Goal: Task Accomplishment & Management: Use online tool/utility

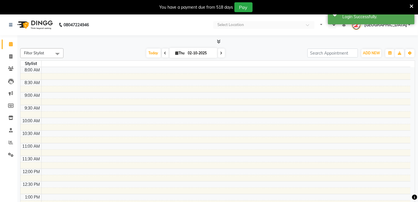
select select "en"
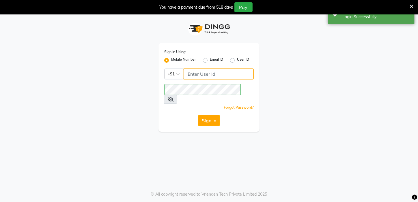
click at [212, 70] on input "Username" at bounding box center [218, 73] width 70 height 11
type input "8436749786"
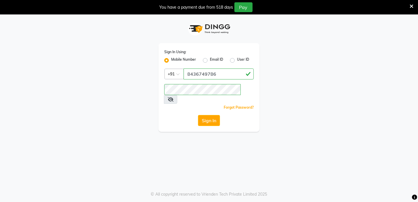
click at [163, 106] on div "Sign In Using: Mobile Number Email ID User ID Country Code × [PHONE_NUMBER] Rem…" at bounding box center [208, 87] width 101 height 89
click at [213, 115] on button "Sign In" at bounding box center [209, 120] width 22 height 11
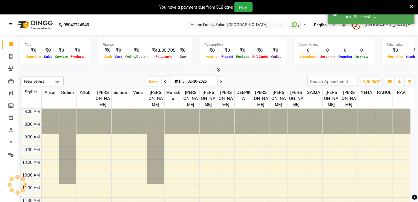
select select "en"
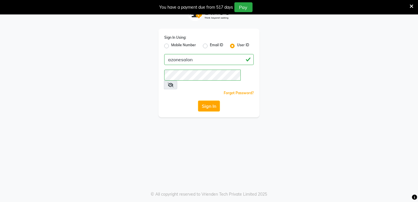
scroll to position [14, 0]
click at [171, 48] on label "Mobile Number" at bounding box center [183, 45] width 25 height 7
click at [171, 46] on input "Mobile Number" at bounding box center [173, 44] width 4 height 4
radio input "true"
radio input "false"
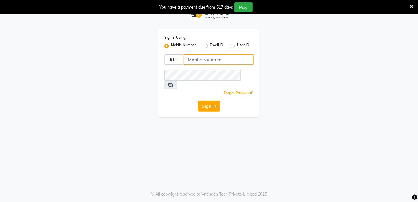
click at [204, 59] on input "Username" at bounding box center [218, 59] width 70 height 11
type input "8436749786"
click at [173, 82] on icon at bounding box center [171, 84] width 6 height 5
click at [185, 89] on div "Sign In Using: Mobile Number Email ID User ID Country Code × [PHONE_NUMBER] Rem…" at bounding box center [208, 73] width 101 height 89
click at [198, 100] on button "Sign In" at bounding box center [209, 105] width 22 height 11
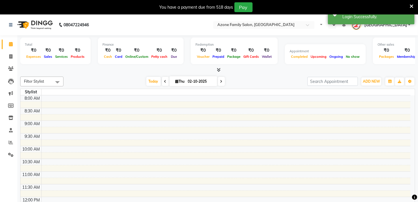
select select "en"
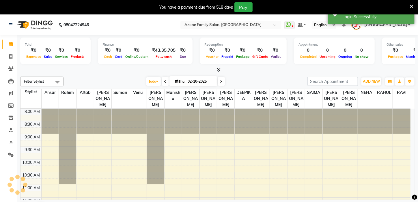
click at [166, 70] on div at bounding box center [217, 70] width 395 height 6
click at [12, 55] on icon at bounding box center [10, 56] width 3 height 4
select select "service"
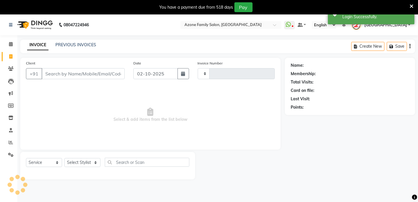
type input "3325"
select select "4296"
click at [52, 74] on input "Client" at bounding box center [83, 73] width 83 height 11
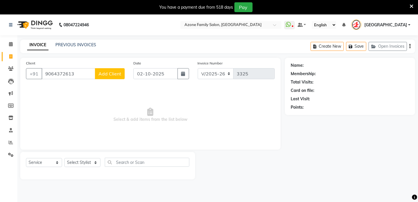
type input "9064372613"
click at [104, 73] on span "Add Client" at bounding box center [109, 74] width 23 height 6
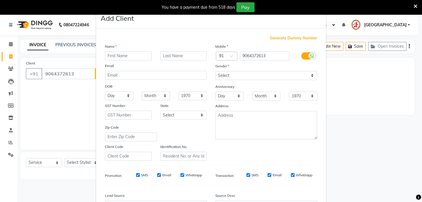
click at [118, 53] on input "text" at bounding box center [128, 55] width 47 height 9
type input "Rima"
click at [170, 53] on input "text" at bounding box center [183, 55] width 47 height 9
type input "pal"
click at [232, 77] on select "Select [DEMOGRAPHIC_DATA] [DEMOGRAPHIC_DATA] Other Prefer Not To Say" at bounding box center [266, 75] width 102 height 9
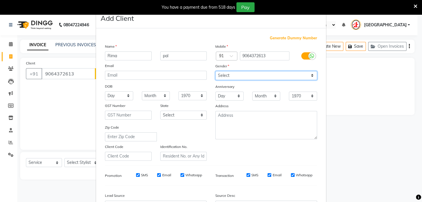
select select "[DEMOGRAPHIC_DATA]"
click at [215, 71] on select "Select [DEMOGRAPHIC_DATA] [DEMOGRAPHIC_DATA] Other Prefer Not To Say" at bounding box center [266, 75] width 102 height 9
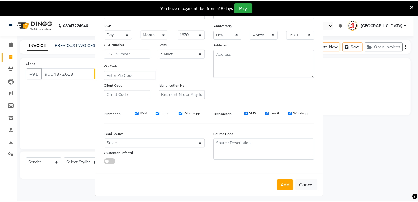
scroll to position [65, 0]
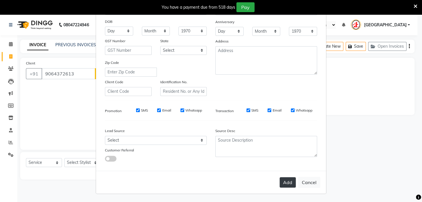
click at [288, 186] on button "Add" at bounding box center [288, 182] width 16 height 10
select select
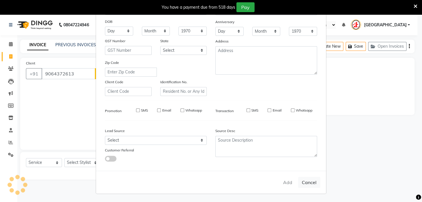
select select
checkbox input "false"
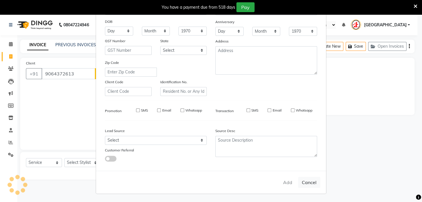
checkbox input "false"
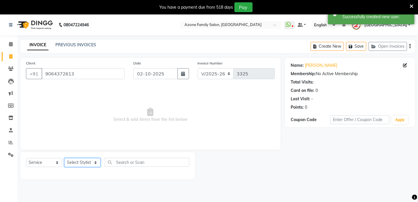
click at [77, 162] on select "Select Stylist [PERSON_NAME] [PERSON_NAME] DEEPIKA [PERSON_NAME] [PERSON_NAME] …" at bounding box center [82, 162] width 36 height 9
select select "23459"
click at [64, 158] on select "Select Stylist [PERSON_NAME] [PERSON_NAME] DEEPIKA [PERSON_NAME] [PERSON_NAME] …" at bounding box center [82, 162] width 36 height 9
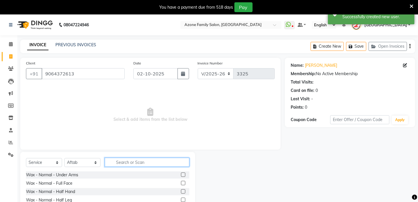
click at [126, 161] on input "text" at bounding box center [147, 161] width 85 height 9
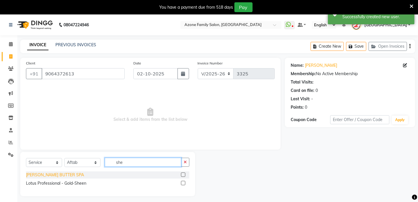
type input "she"
click at [52, 175] on div "[PERSON_NAME] BUTTER SPA" at bounding box center [55, 175] width 58 height 6
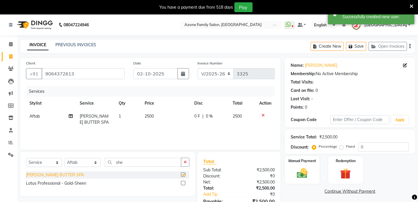
checkbox input "false"
click at [153, 115] on span "2500" at bounding box center [149, 115] width 9 height 5
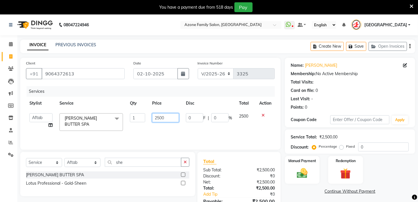
click at [152, 115] on input "2500" at bounding box center [165, 117] width 27 height 9
click at [154, 115] on input "2500" at bounding box center [165, 117] width 27 height 9
click at [153, 115] on input "2500" at bounding box center [165, 117] width 27 height 9
drag, startPoint x: 153, startPoint y: 114, endPoint x: 157, endPoint y: 112, distance: 4.0
click at [157, 112] on td "2500" at bounding box center [166, 122] width 34 height 25
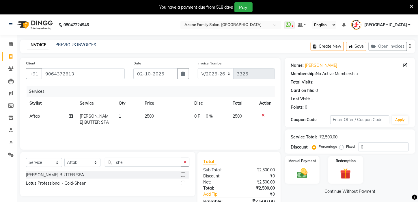
click at [157, 112] on td "2500" at bounding box center [166, 119] width 50 height 19
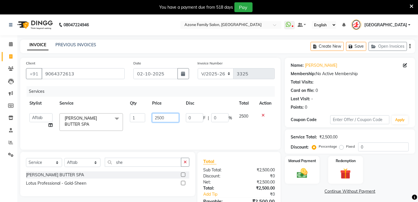
click at [157, 116] on input "2500" at bounding box center [165, 117] width 27 height 9
click at [158, 115] on input "2500" at bounding box center [165, 117] width 27 height 9
drag, startPoint x: 168, startPoint y: 117, endPoint x: 128, endPoint y: 112, distance: 39.8
click at [128, 112] on tr "[PERSON_NAME] [PERSON_NAME] DEEPIKA [PERSON_NAME] [PERSON_NAME] kharagpur Mahad…" at bounding box center [150, 122] width 249 height 25
type input "2800"
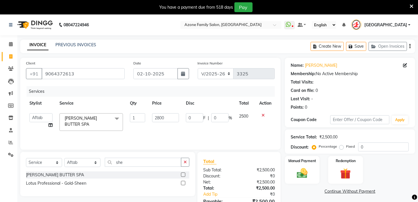
click at [181, 126] on tr "[PERSON_NAME] [PERSON_NAME] DEEPIKA [PERSON_NAME] [PERSON_NAME] kharagpur Mahad…" at bounding box center [150, 122] width 249 height 25
drag, startPoint x: 211, startPoint y: 147, endPoint x: 219, endPoint y: 154, distance: 10.4
click at [217, 152] on div "Client [PHONE_NUMBER] Date [DATE] Invoice Number V/2025 V/[PHONE_NUMBER] Servic…" at bounding box center [150, 141] width 269 height 167
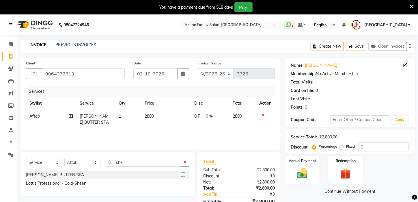
click at [257, 130] on div "Services Stylist Service Qty Price Disc Total Action [PERSON_NAME] BUTTER SPA 1…" at bounding box center [150, 115] width 249 height 58
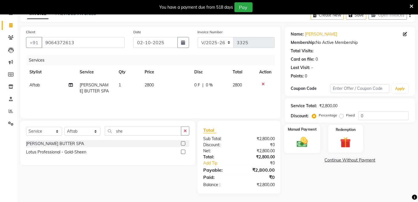
click at [305, 147] on img at bounding box center [302, 142] width 18 height 13
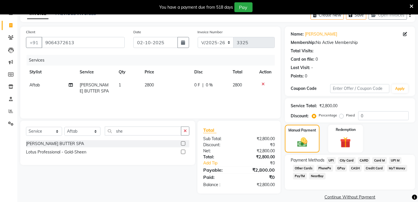
click at [330, 164] on span "UPI" at bounding box center [331, 160] width 9 height 7
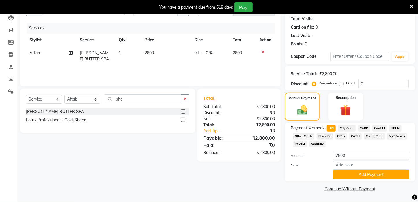
scroll to position [69, 0]
click at [380, 172] on button "Add Payment" at bounding box center [371, 174] width 76 height 9
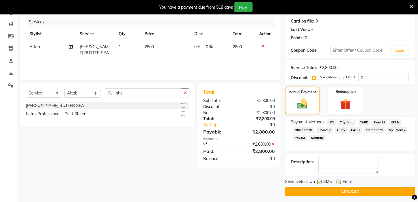
click at [375, 193] on button "Checkout" at bounding box center [350, 191] width 130 height 9
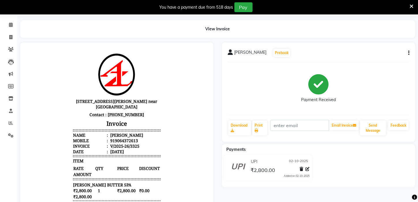
scroll to position [12, 0]
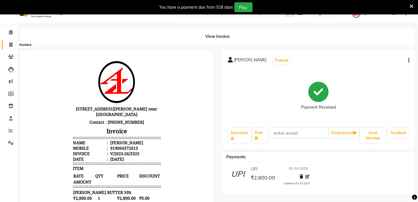
click at [12, 44] on icon at bounding box center [10, 44] width 3 height 4
click at [12, 44] on span at bounding box center [11, 45] width 10 height 7
select select "service"
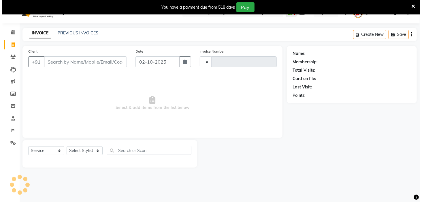
scroll to position [14, 0]
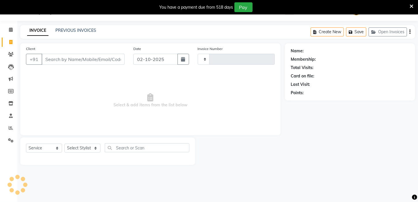
type input "3326"
drag, startPoint x: 63, startPoint y: 65, endPoint x: 72, endPoint y: 66, distance: 8.1
click at [70, 73] on div "Client +91 Date [DATE] Invoice Number 3326 Select & add items from the list bel…" at bounding box center [150, 89] width 260 height 92
select select "4296"
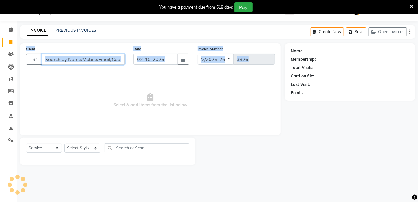
click at [72, 60] on input "Client" at bounding box center [83, 59] width 83 height 11
click at [74, 59] on input "Client" at bounding box center [83, 59] width 83 height 11
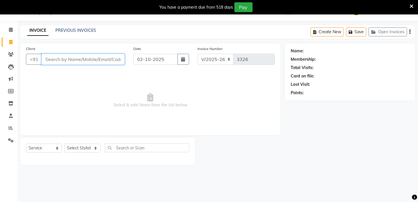
click at [74, 59] on input "Client" at bounding box center [83, 59] width 83 height 11
click at [74, 60] on input "Client" at bounding box center [83, 59] width 83 height 11
type input "7908472724"
click at [97, 50] on main "INVOICE PREVIOUS INVOICES Create New Save Open Invoices Client [PHONE_NUMBER] A…" at bounding box center [217, 99] width 400 height 148
click at [104, 61] on span "Add Client" at bounding box center [109, 59] width 23 height 6
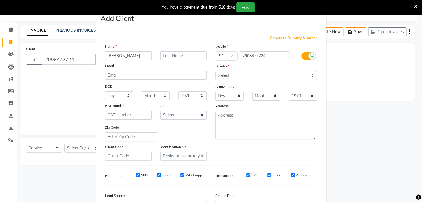
type input "[PERSON_NAME]"
click at [230, 75] on select "Select [DEMOGRAPHIC_DATA] [DEMOGRAPHIC_DATA] Other Prefer Not To Say" at bounding box center [266, 75] width 102 height 9
select select "[DEMOGRAPHIC_DATA]"
click at [215, 71] on select "Select [DEMOGRAPHIC_DATA] [DEMOGRAPHIC_DATA] Other Prefer Not To Say" at bounding box center [266, 75] width 102 height 9
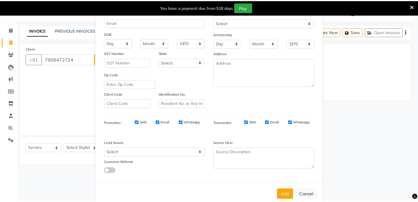
scroll to position [65, 0]
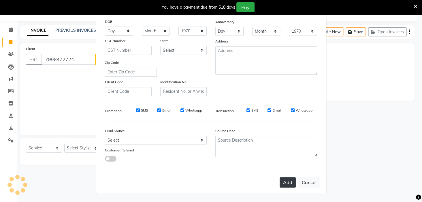
click at [280, 180] on button "Add" at bounding box center [288, 182] width 16 height 10
select select
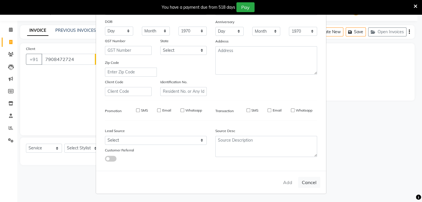
select select
checkbox input "false"
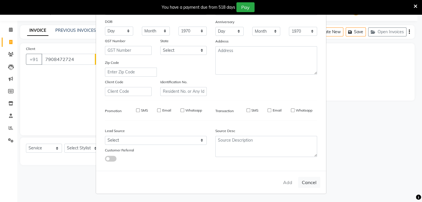
checkbox input "false"
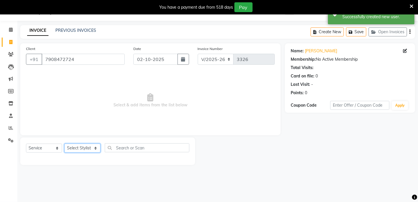
click at [76, 148] on select "Select Stylist [PERSON_NAME] [PERSON_NAME] DEEPIKA [PERSON_NAME] [PERSON_NAME] …" at bounding box center [82, 147] width 36 height 9
select select "23459"
click at [64, 143] on select "Select Stylist [PERSON_NAME] [PERSON_NAME] DEEPIKA [PERSON_NAME] [PERSON_NAME] …" at bounding box center [82, 147] width 36 height 9
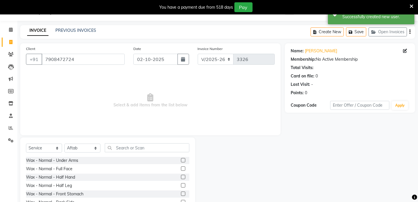
click at [137, 155] on div "Select Service Product Membership Package Voucher Prepaid Gift Card Select Styl…" at bounding box center [107, 150] width 163 height 14
click at [134, 147] on input "text" at bounding box center [147, 147] width 85 height 9
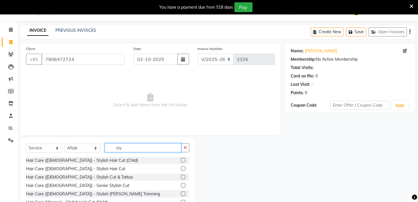
type input "sty"
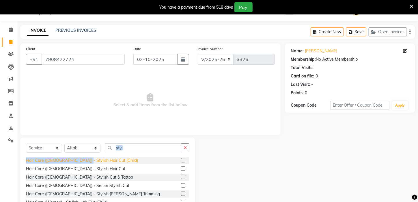
drag, startPoint x: 94, startPoint y: 156, endPoint x: 73, endPoint y: 158, distance: 21.4
click at [75, 158] on div "Select Service Product Membership Package Voucher Prepaid Gift Card Select Styl…" at bounding box center [107, 179] width 175 height 85
click at [75, 169] on div "Hair Care ([DEMOGRAPHIC_DATA]) - Stylish Hair Cut" at bounding box center [75, 169] width 99 height 6
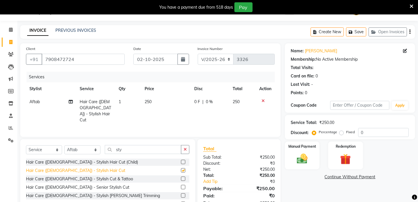
checkbox input "false"
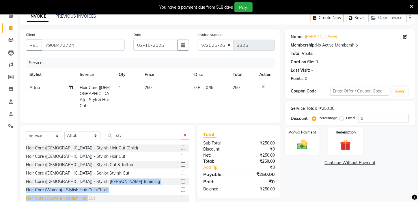
scroll to position [4, 0]
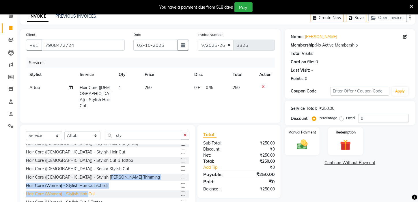
drag, startPoint x: 99, startPoint y: 190, endPoint x: 88, endPoint y: 193, distance: 11.4
click at [88, 195] on div "Hair Care ([DEMOGRAPHIC_DATA]) - Stylish Hair Cut (Child) Hair Care ([DEMOGRAPH…" at bounding box center [107, 173] width 163 height 58
click at [88, 193] on div "Hair Care (Women) - Stylish Hair Cut" at bounding box center [60, 194] width 69 height 6
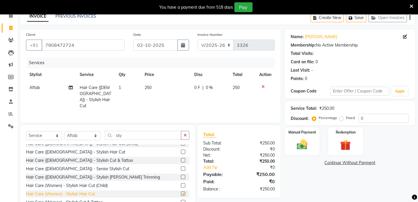
checkbox input "false"
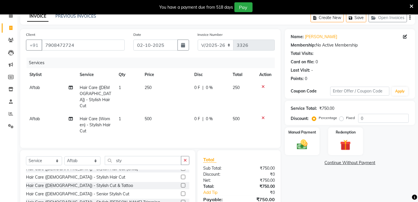
click at [263, 86] on icon at bounding box center [262, 87] width 3 height 4
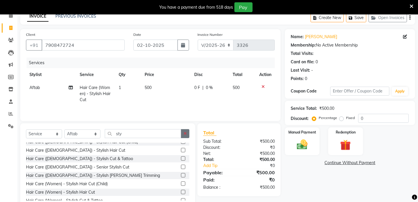
click at [183, 132] on icon "button" at bounding box center [184, 133] width 3 height 4
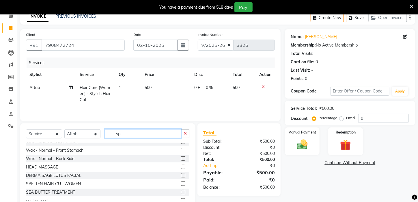
scroll to position [0, 0]
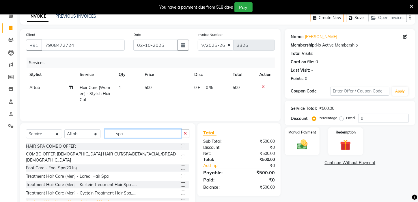
type input "spa"
click at [87, 198] on div "Treatment Hair Care (Women) - Loreal Hair Spa" at bounding box center [70, 201] width 89 height 6
checkbox input "false"
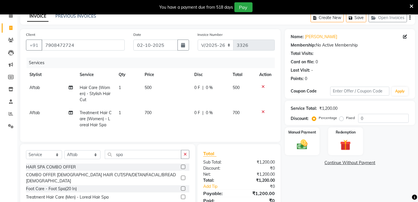
click at [158, 109] on td "700" at bounding box center [166, 118] width 50 height 25
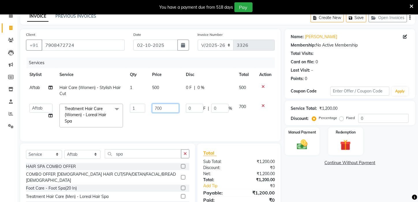
drag, startPoint x: 163, startPoint y: 109, endPoint x: 139, endPoint y: 104, distance: 24.9
click at [131, 103] on tr "[PERSON_NAME] [PERSON_NAME] DEEPIKA [PERSON_NAME] [PERSON_NAME] kharagpur Mahad…" at bounding box center [150, 115] width 249 height 31
type input "1400"
click at [306, 145] on div "Manual Payment" at bounding box center [302, 141] width 36 height 29
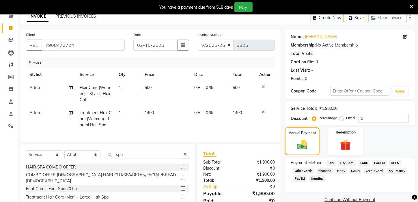
click at [330, 166] on span "UPI" at bounding box center [331, 163] width 9 height 7
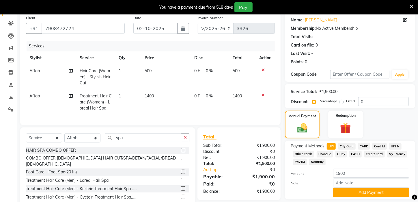
scroll to position [58, 0]
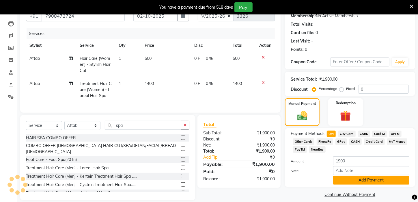
click at [363, 184] on button "Add Payment" at bounding box center [371, 179] width 76 height 9
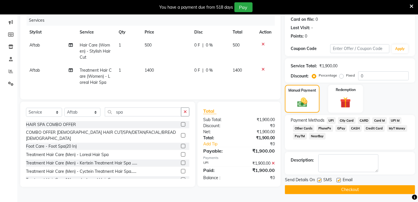
scroll to position [78, 0]
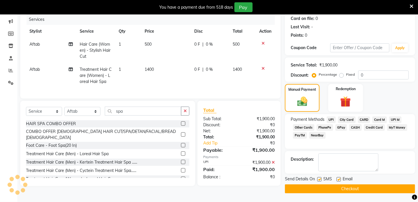
click at [301, 188] on button "Checkout" at bounding box center [350, 188] width 130 height 9
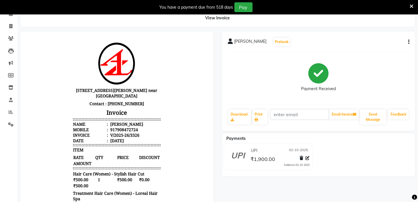
scroll to position [29, 0]
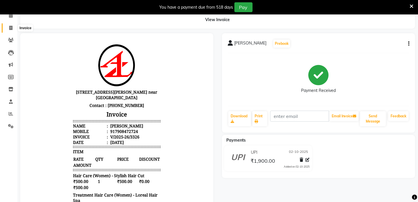
click at [10, 29] on icon at bounding box center [10, 28] width 3 height 4
select select "service"
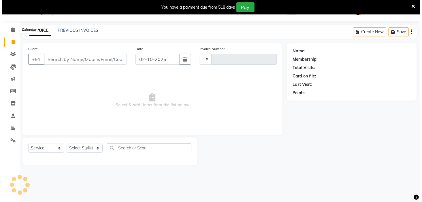
scroll to position [14, 0]
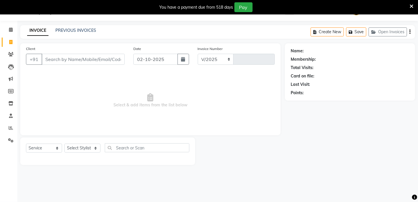
select select "4296"
type input "3327"
click at [56, 57] on input "Client" at bounding box center [83, 59] width 83 height 11
type input "8637341802"
click at [96, 59] on button "Add Client" at bounding box center [110, 59] width 30 height 11
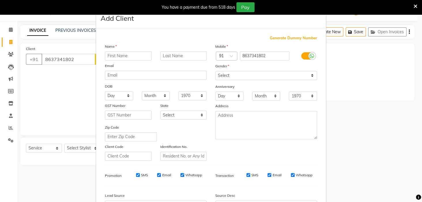
click at [110, 57] on input "text" at bounding box center [128, 55] width 47 height 9
type input "shuvajyoti"
drag, startPoint x: 181, startPoint y: 55, endPoint x: 183, endPoint y: 49, distance: 6.2
click at [183, 49] on div "Name shuvajyoti Email DOB Day 01 02 03 04 05 06 07 08 09 10 11 12 13 14 15 16 1…" at bounding box center [156, 101] width 110 height 117
type input "das"
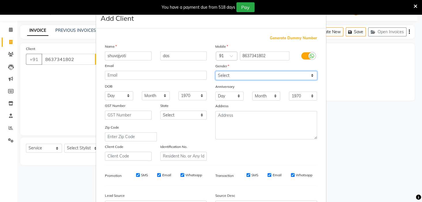
click at [234, 74] on select "Select [DEMOGRAPHIC_DATA] [DEMOGRAPHIC_DATA] Other Prefer Not To Say" at bounding box center [266, 75] width 102 height 9
select select "[DEMOGRAPHIC_DATA]"
click at [215, 71] on select "Select [DEMOGRAPHIC_DATA] [DEMOGRAPHIC_DATA] Other Prefer Not To Say" at bounding box center [266, 75] width 102 height 9
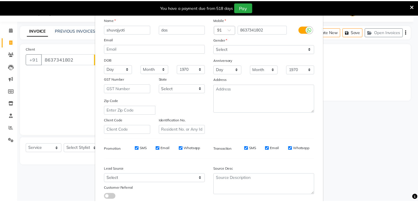
scroll to position [65, 0]
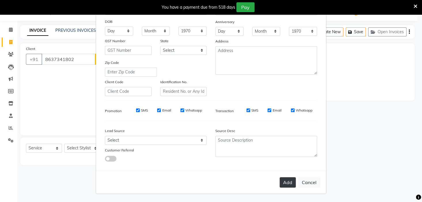
click at [285, 181] on button "Add" at bounding box center [288, 182] width 16 height 10
select select
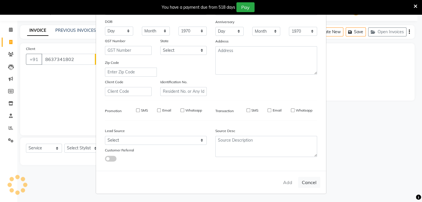
select select
checkbox input "false"
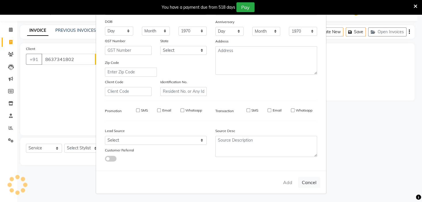
checkbox input "false"
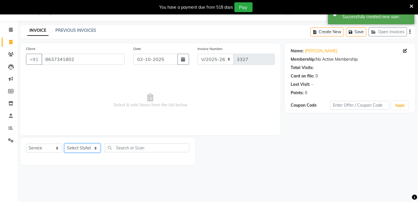
drag, startPoint x: 81, startPoint y: 147, endPoint x: 84, endPoint y: 147, distance: 2.9
click at [82, 147] on select "Select Stylist [PERSON_NAME] [PERSON_NAME] DEEPIKA [PERSON_NAME] [PERSON_NAME] …" at bounding box center [82, 147] width 36 height 9
select select "23459"
click at [64, 143] on select "Select Stylist [PERSON_NAME] [PERSON_NAME] DEEPIKA [PERSON_NAME] [PERSON_NAME] …" at bounding box center [82, 147] width 36 height 9
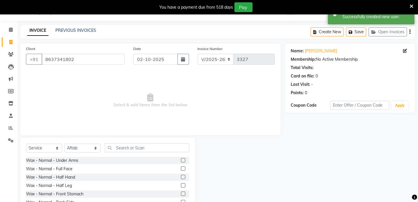
drag, startPoint x: 129, startPoint y: 142, endPoint x: 132, endPoint y: 145, distance: 4.1
click at [130, 145] on div "Select Service Product Membership Package Voucher Prepaid Gift Card Select Styl…" at bounding box center [107, 179] width 175 height 85
click at [132, 146] on input "text" at bounding box center [147, 147] width 85 height 9
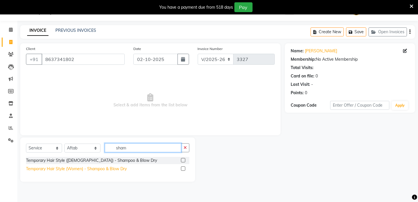
type input "sham"
click at [117, 168] on div "Temporary Hair Style (Women) - Shampoo & Blow Dry" at bounding box center [76, 169] width 101 height 6
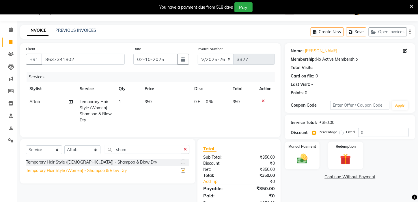
checkbox input "false"
click at [148, 103] on span "350" at bounding box center [148, 101] width 7 height 5
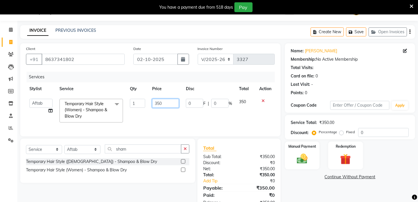
click at [157, 103] on input "350" at bounding box center [165, 103] width 27 height 9
type input "500"
click at [273, 148] on div "Total Sub Total: ₹350.00 Discount: ₹0 Net: ₹350.00 Total: ₹350.00 Add Tip ₹0 Pa…" at bounding box center [238, 174] width 83 height 73
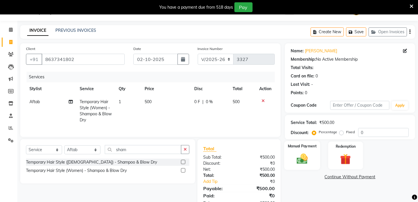
click at [298, 165] on img at bounding box center [302, 158] width 18 height 13
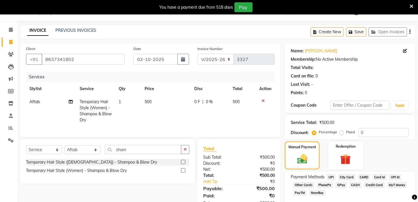
click at [330, 180] on span "UPI" at bounding box center [331, 177] width 9 height 7
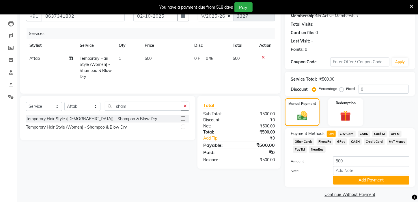
scroll to position [67, 0]
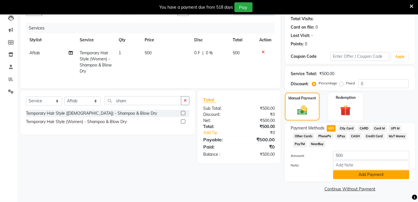
click at [372, 177] on button "Add Payment" at bounding box center [371, 174] width 76 height 9
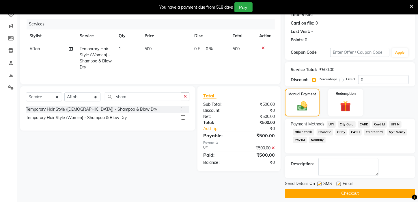
click at [370, 197] on button "Checkout" at bounding box center [350, 193] width 130 height 9
